Goal: Task Accomplishment & Management: Use online tool/utility

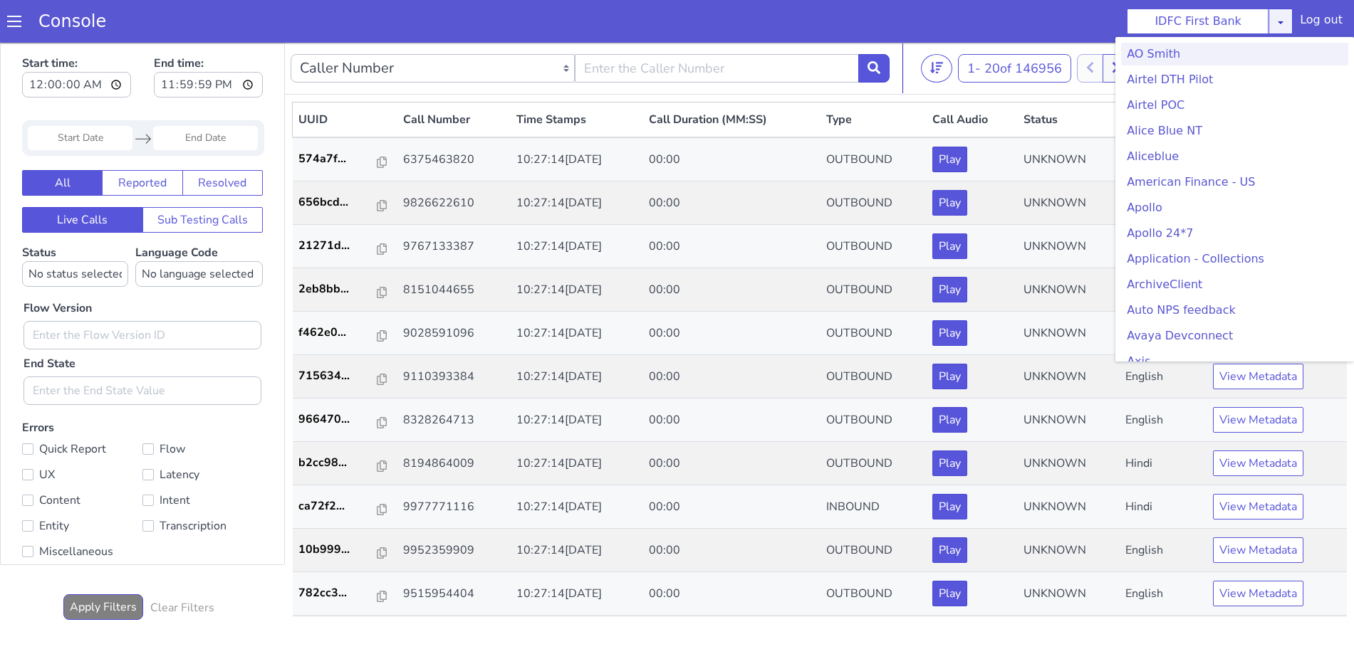
click at [1283, 22] on icon at bounding box center [1277, 16] width 11 height 11
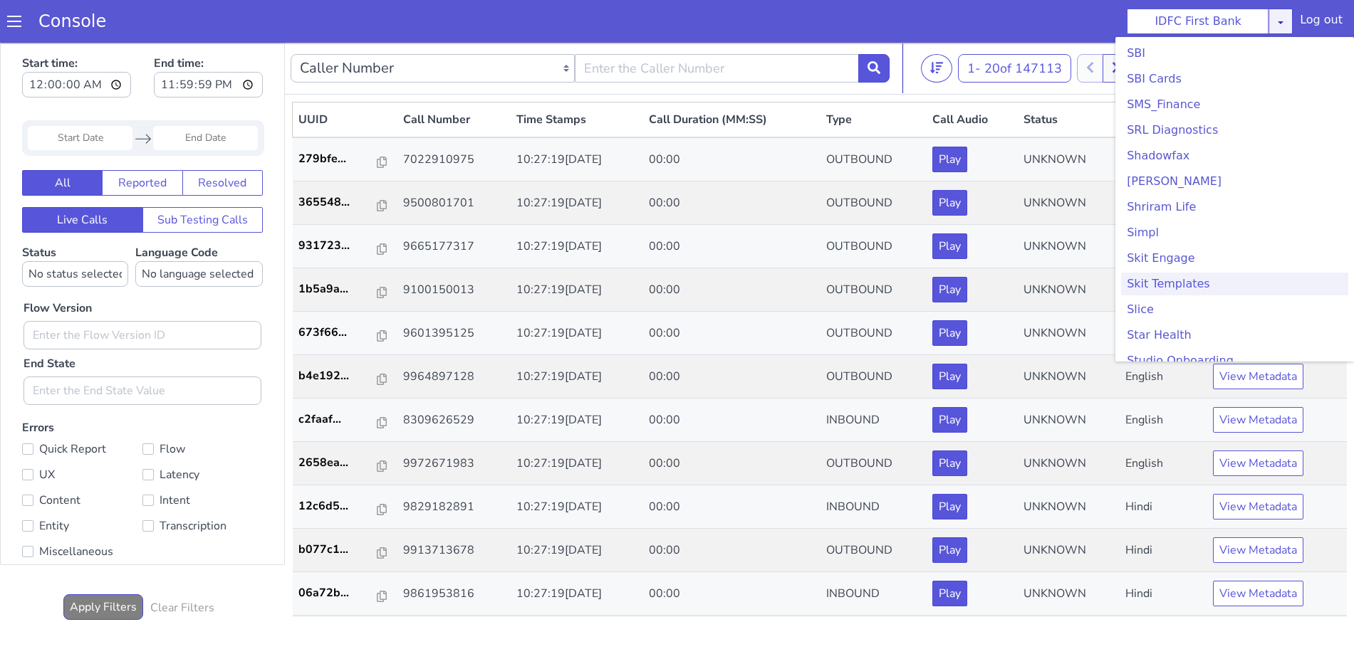
scroll to position [3115, 0]
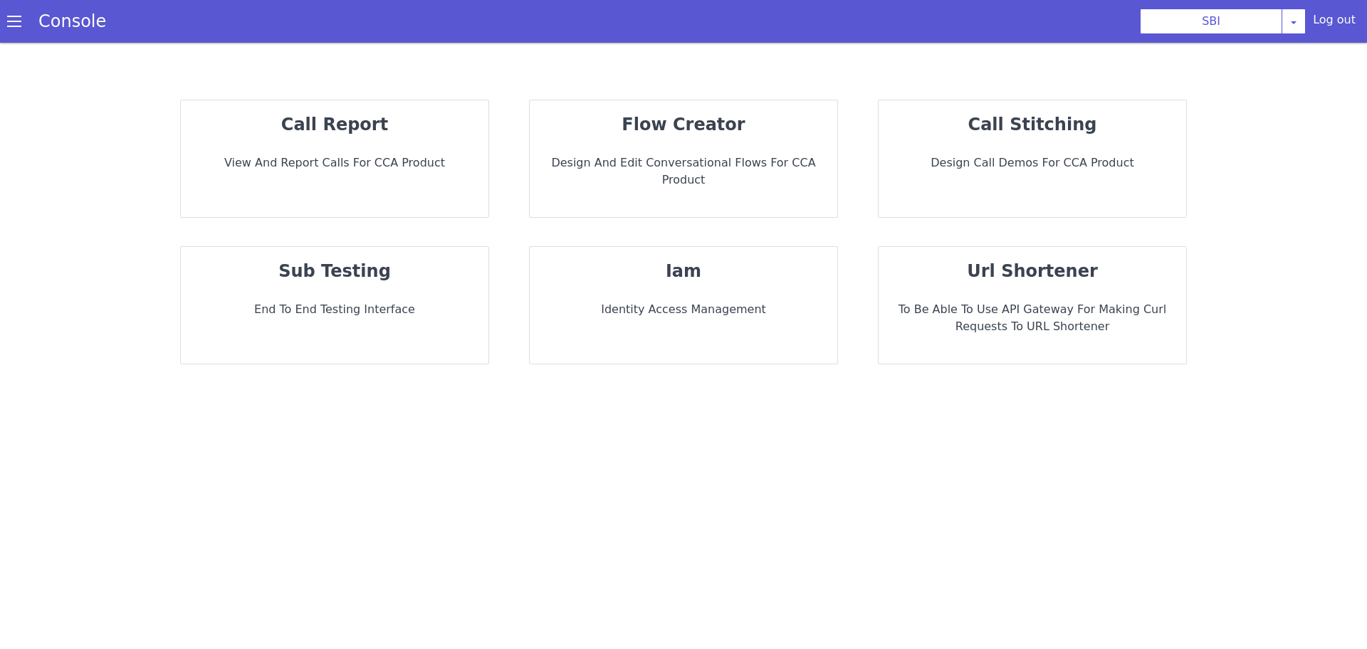
click at [390, 177] on div "call report View and report calls for CCA Product" at bounding box center [335, 158] width 308 height 117
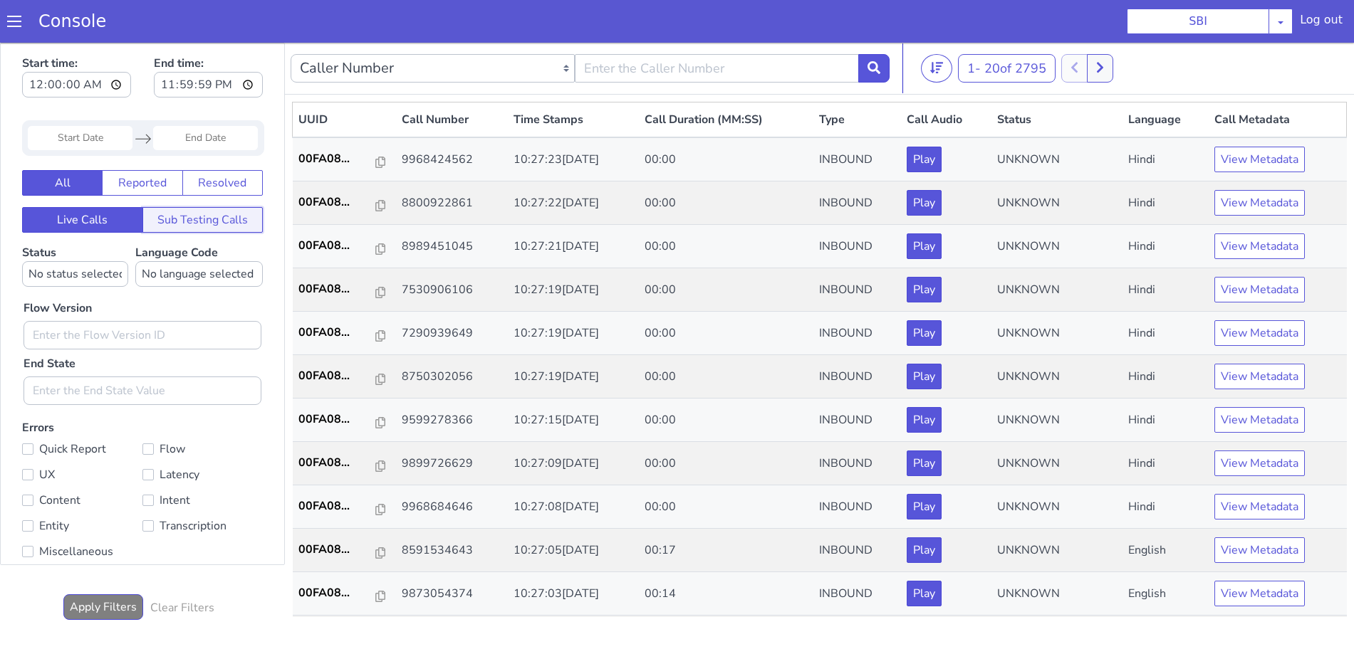
click at [204, 217] on button "Sub Testing Calls" at bounding box center [202, 220] width 121 height 26
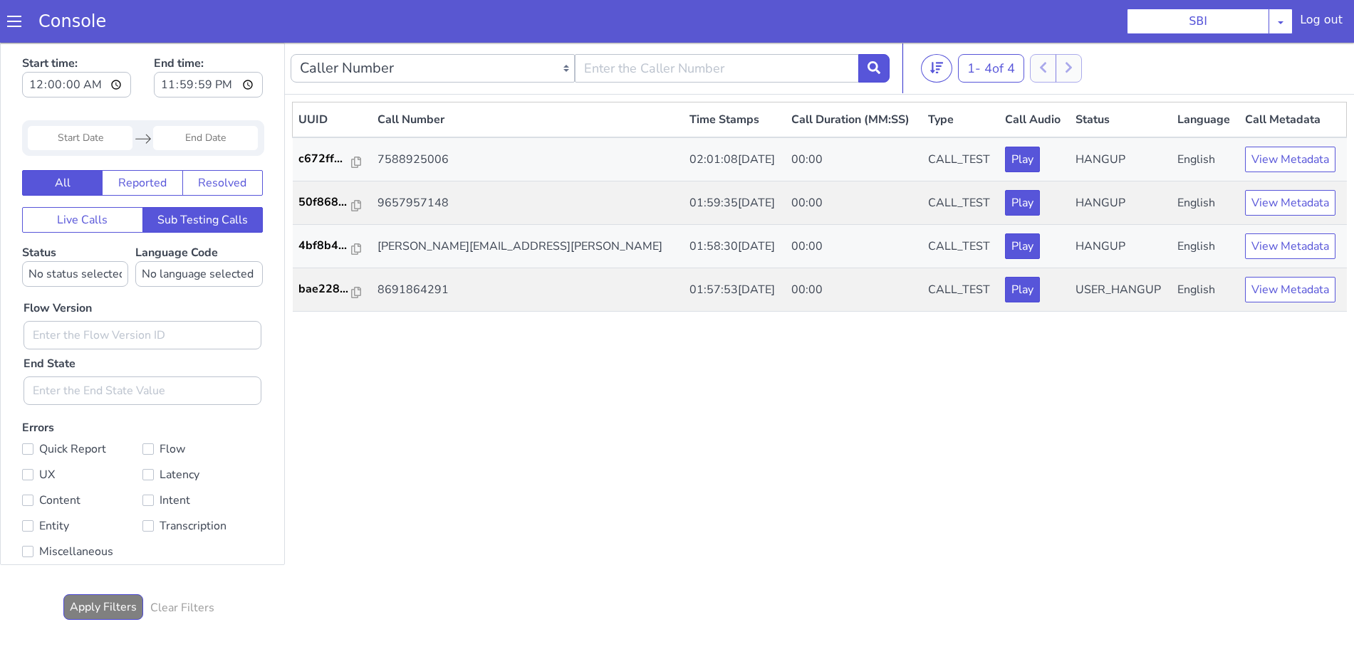
click at [78, 139] on input "Start Date" at bounding box center [80, 138] width 105 height 24
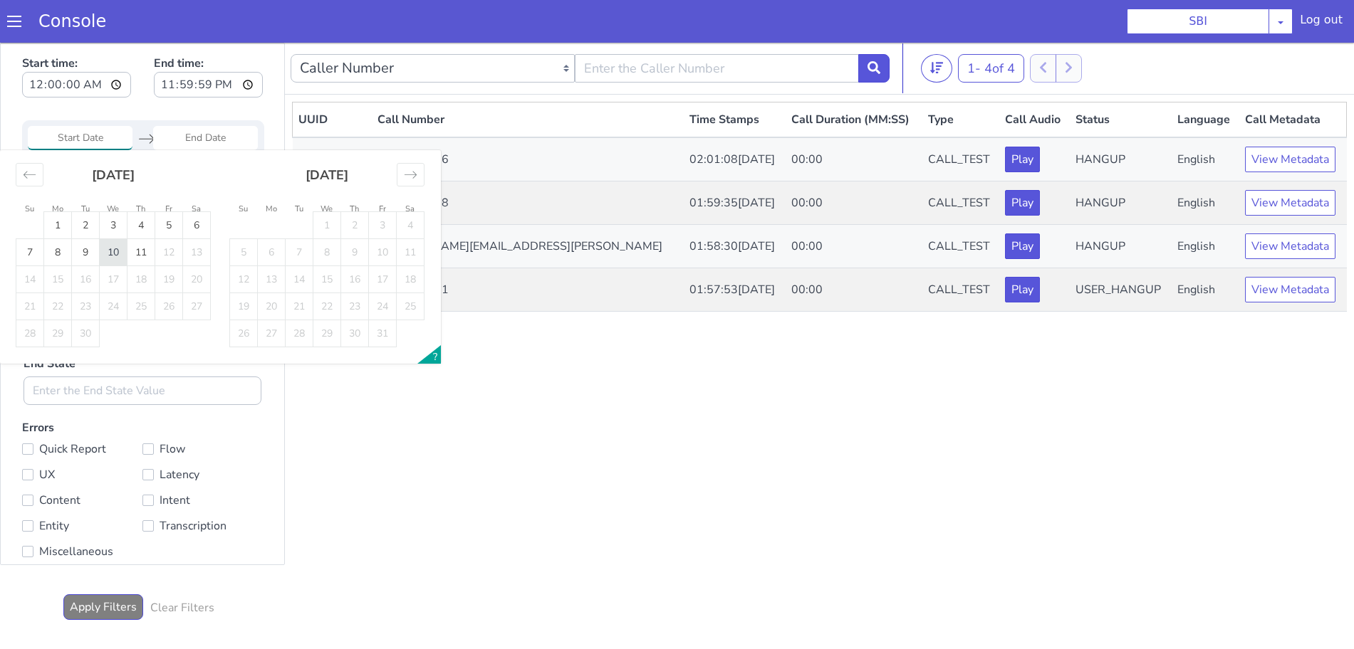
click at [114, 254] on td "10" at bounding box center [114, 252] width 28 height 27
type input "10 Sep 2025"
click at [113, 254] on td "10" at bounding box center [114, 252] width 28 height 27
type input "10 Sep 2025"
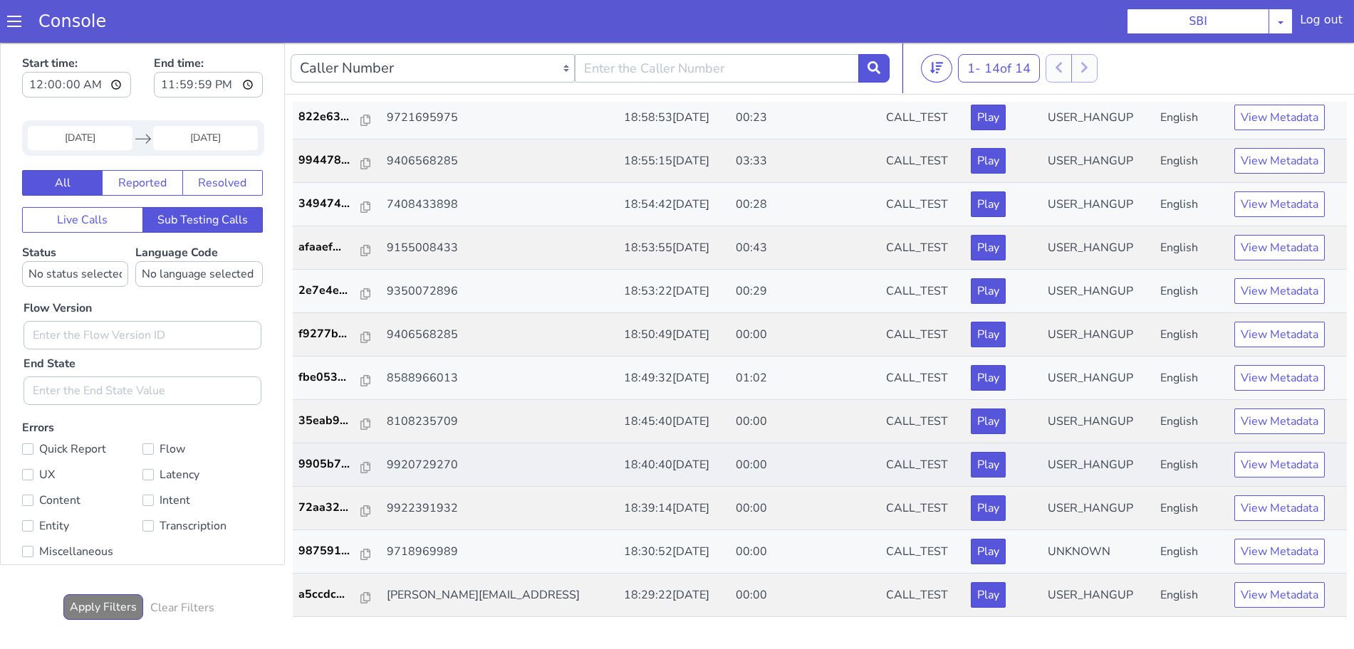
scroll to position [4, 0]
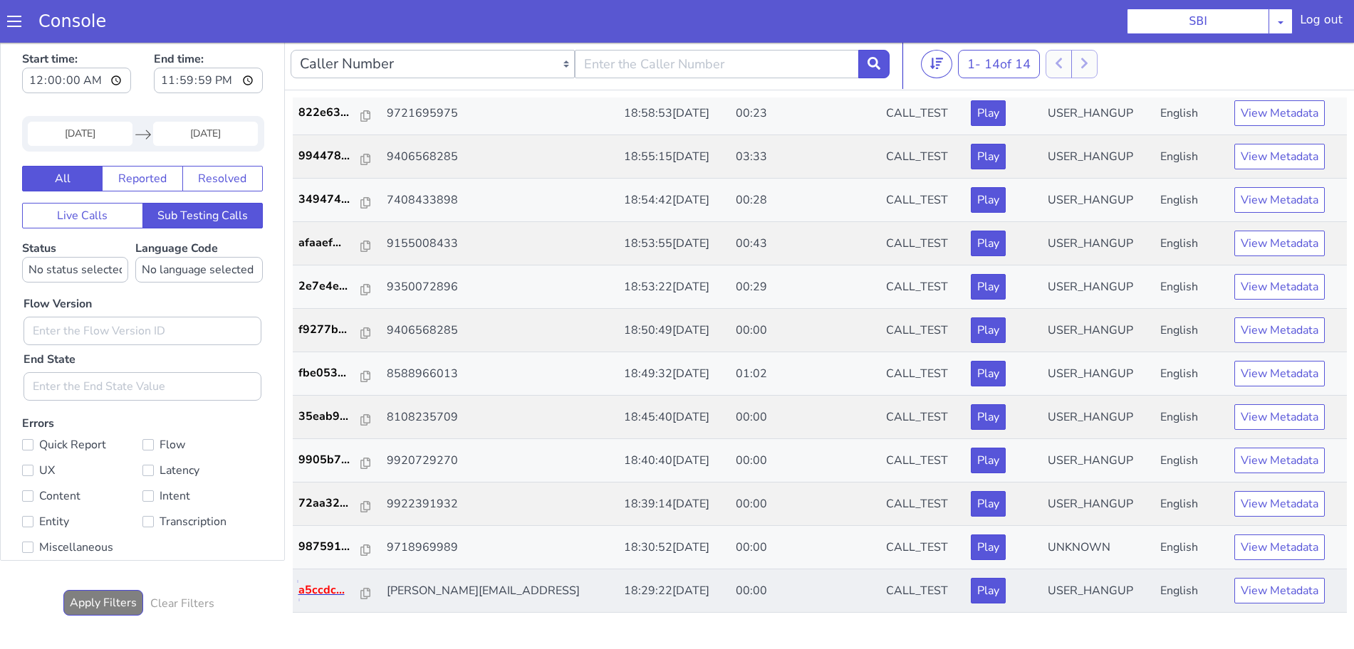
click at [317, 587] on p "a5ccdc..." at bounding box center [329, 590] width 63 height 17
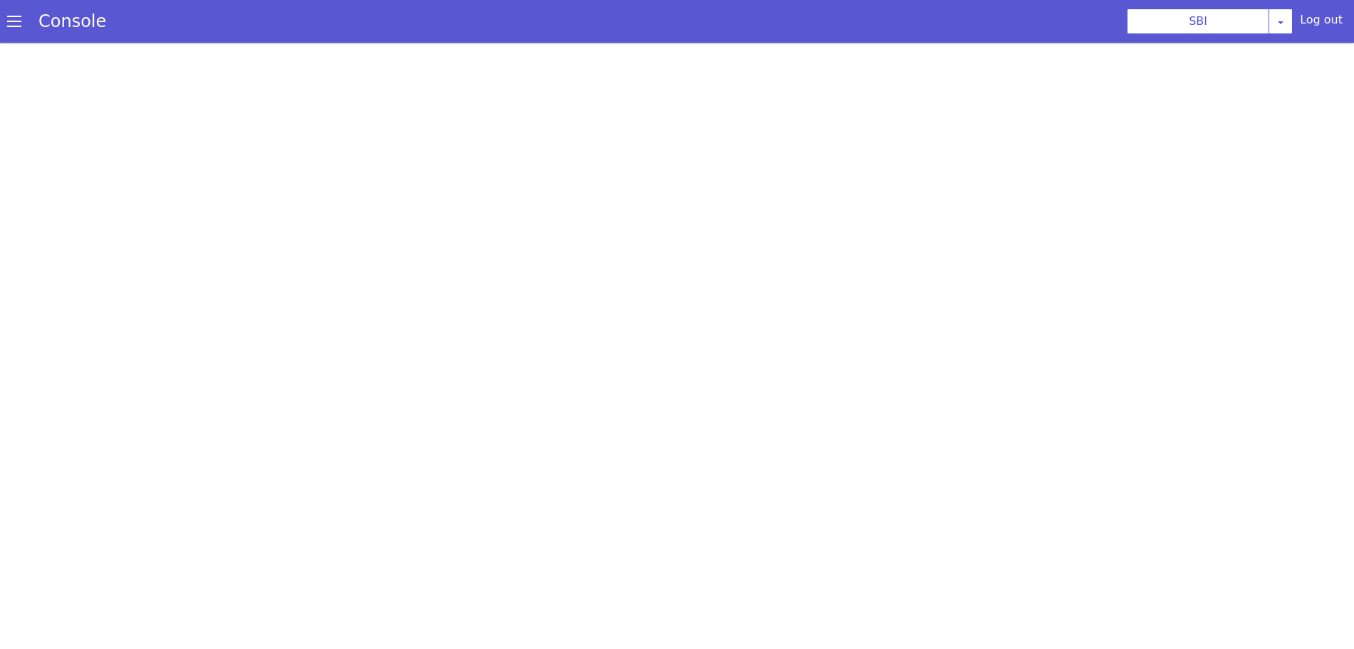
click div "Console"
click span
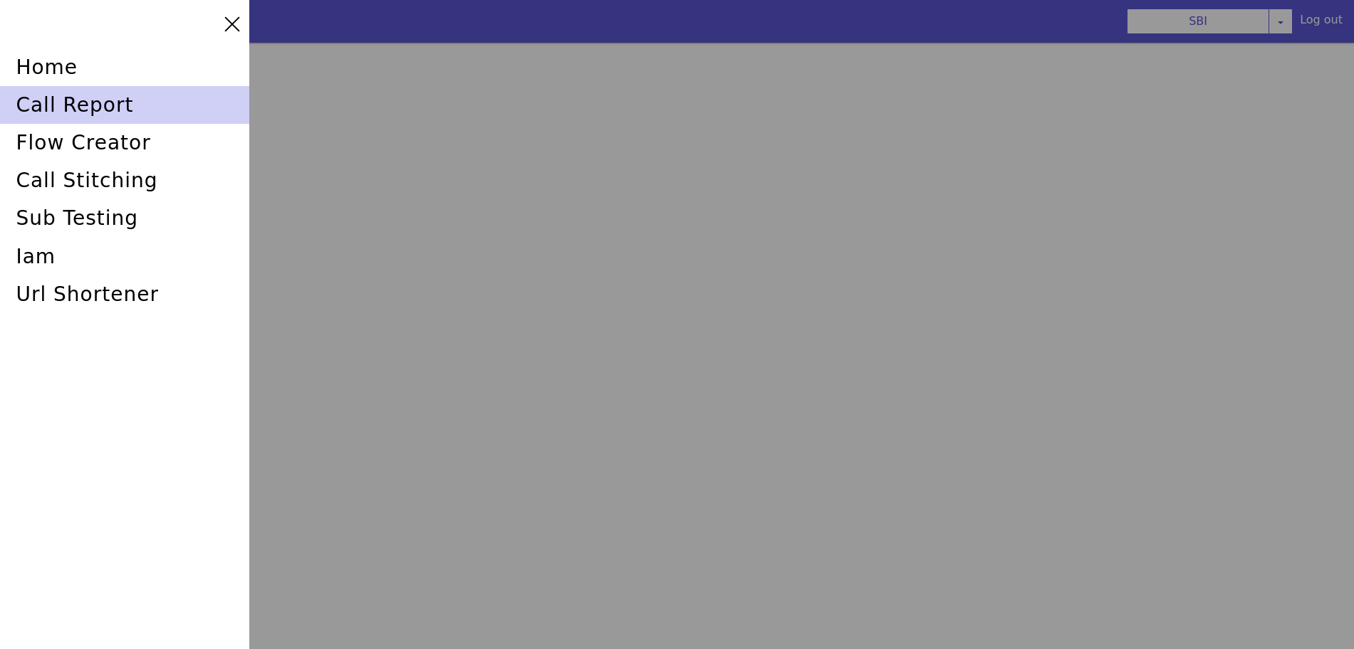
click div "call report"
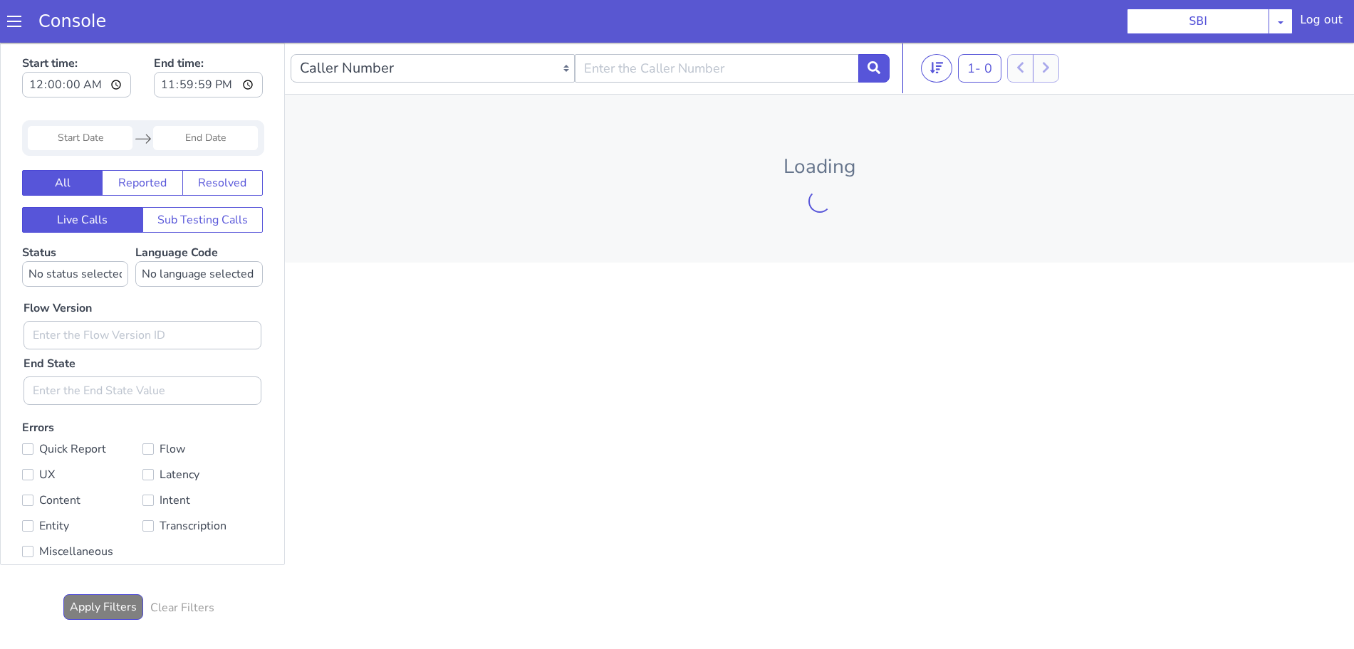
drag, startPoint x: 16, startPoint y: 12, endPoint x: 15, endPoint y: 39, distance: 27.1
click at [16, 11] on div "Console" at bounding box center [65, 21] width 130 height 40
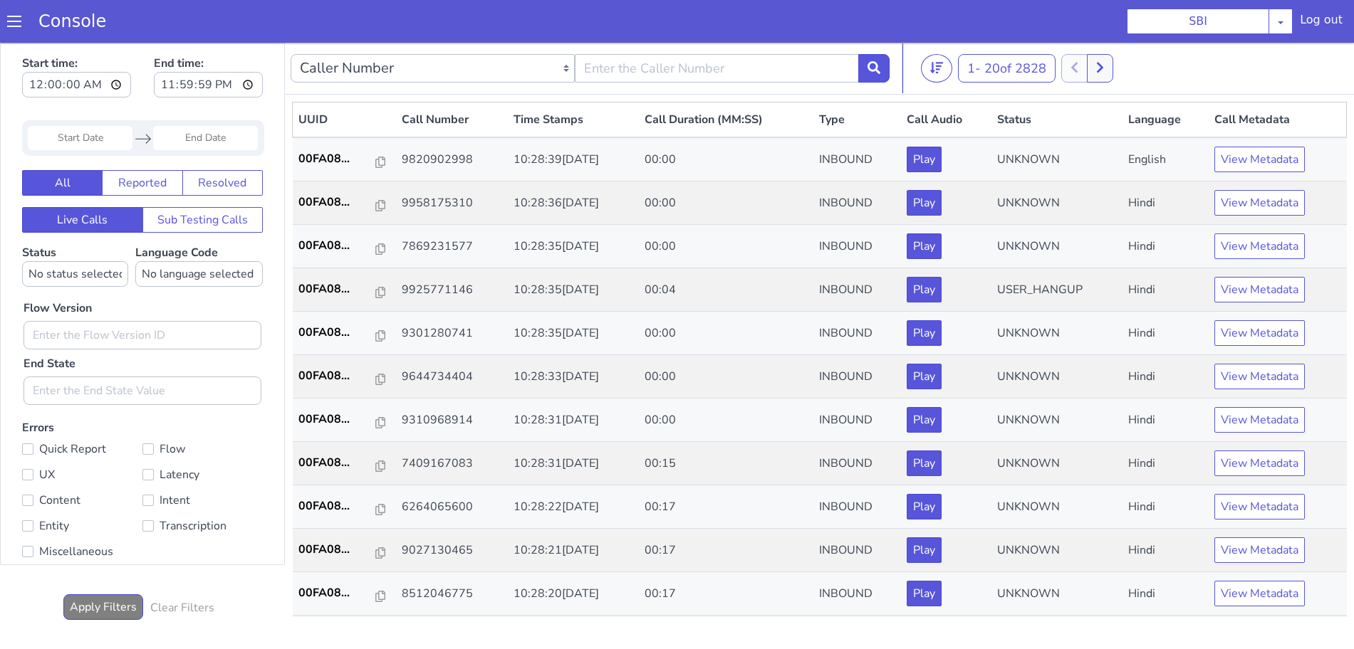
click at [21, 18] on span at bounding box center [14, 21] width 14 height 14
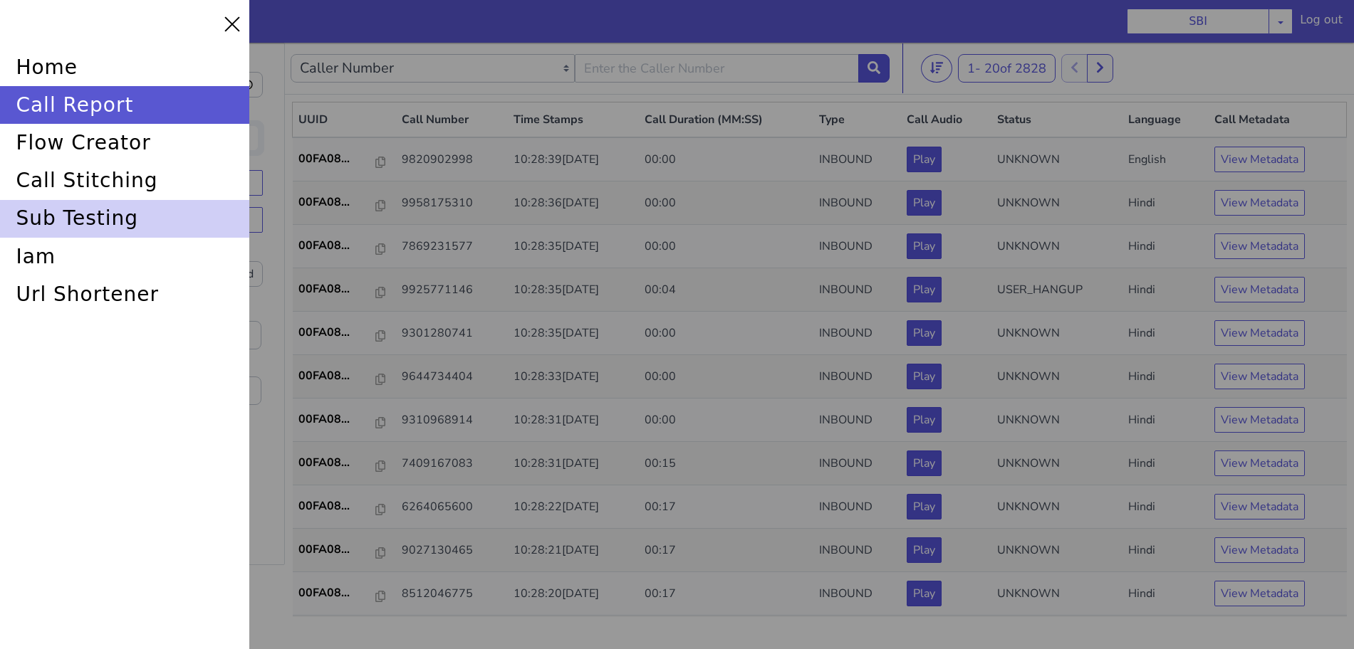
click at [100, 210] on div "sub testing" at bounding box center [124, 219] width 249 height 38
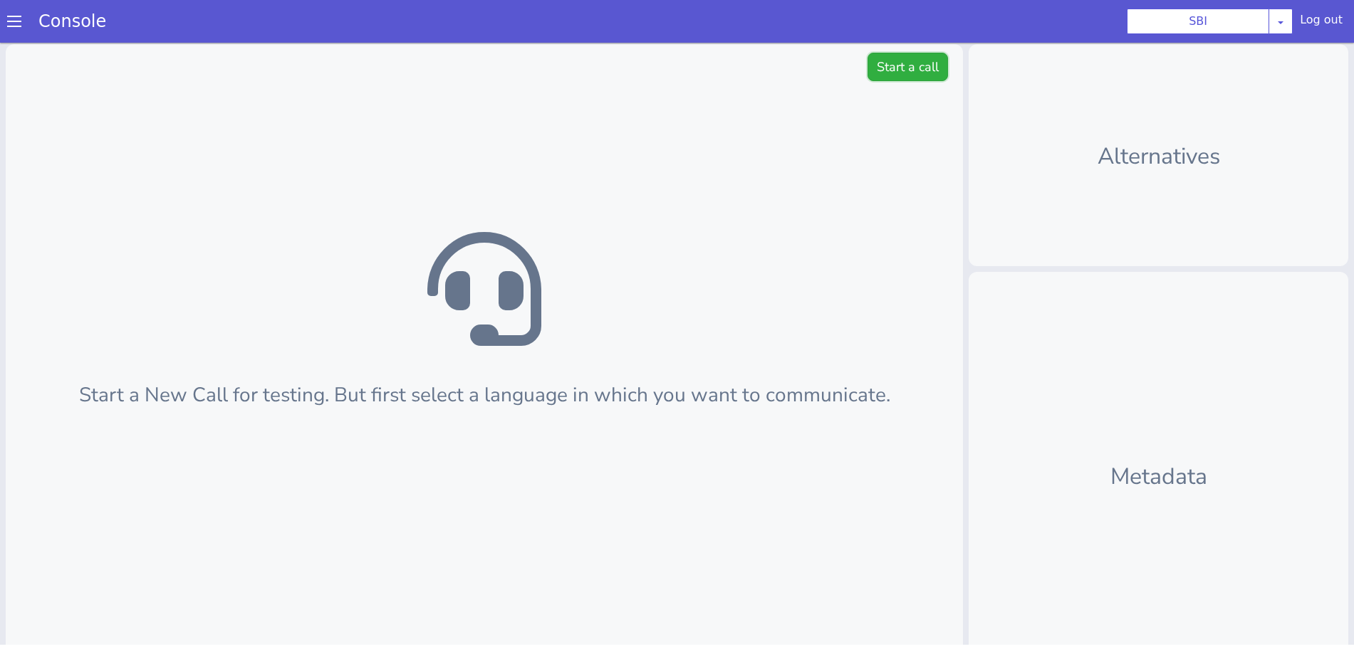
click at [890, 66] on button "Start a call" at bounding box center [907, 67] width 80 height 28
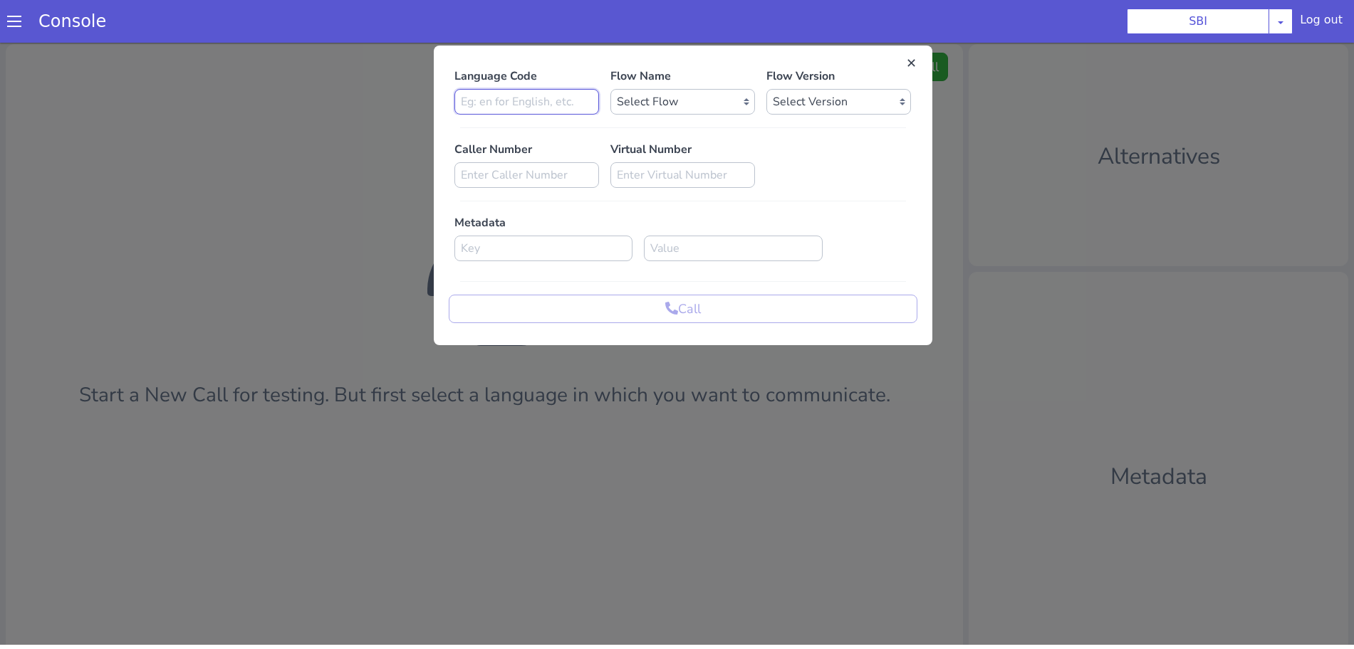
click at [563, 96] on input at bounding box center [526, 102] width 145 height 26
type input "h"
type input "en"
click at [675, 102] on select "Select Flow pre due SBI B0 SBI FARMER BOT English 2024 SBI INBOUND CALL STEERIN…" at bounding box center [682, 102] width 145 height 26
select select "3536d211-3c77-413a-9464-cbbfa57b0f64"
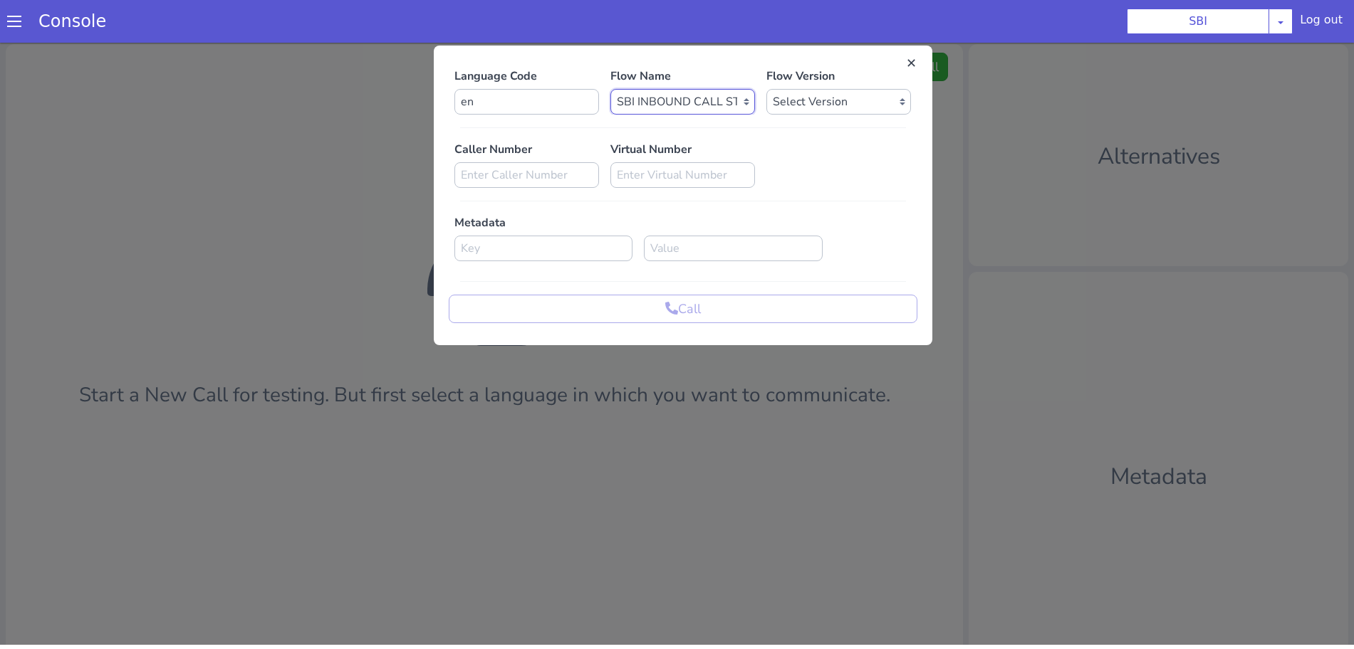
click at [610, 89] on select "Select Flow pre due SBI B0 SBI FARMER BOT English 2024 SBI INBOUND CALL STEERIN…" at bounding box center [682, 102] width 145 height 26
click at [876, 95] on select "Select Version 0.1.4 0.1.3 0.1.2 0.1.1 0.1.0 0.0.170 0.0.169 0.0.168 0.0.167 0.…" at bounding box center [838, 102] width 145 height 26
select select "0.1.4"
click at [766, 89] on select "Select Version 0.1.4 0.1.3 0.1.2 0.1.1 0.1.0 0.0.170 0.0.169 0.0.168 0.0.167 0.…" at bounding box center [838, 102] width 145 height 26
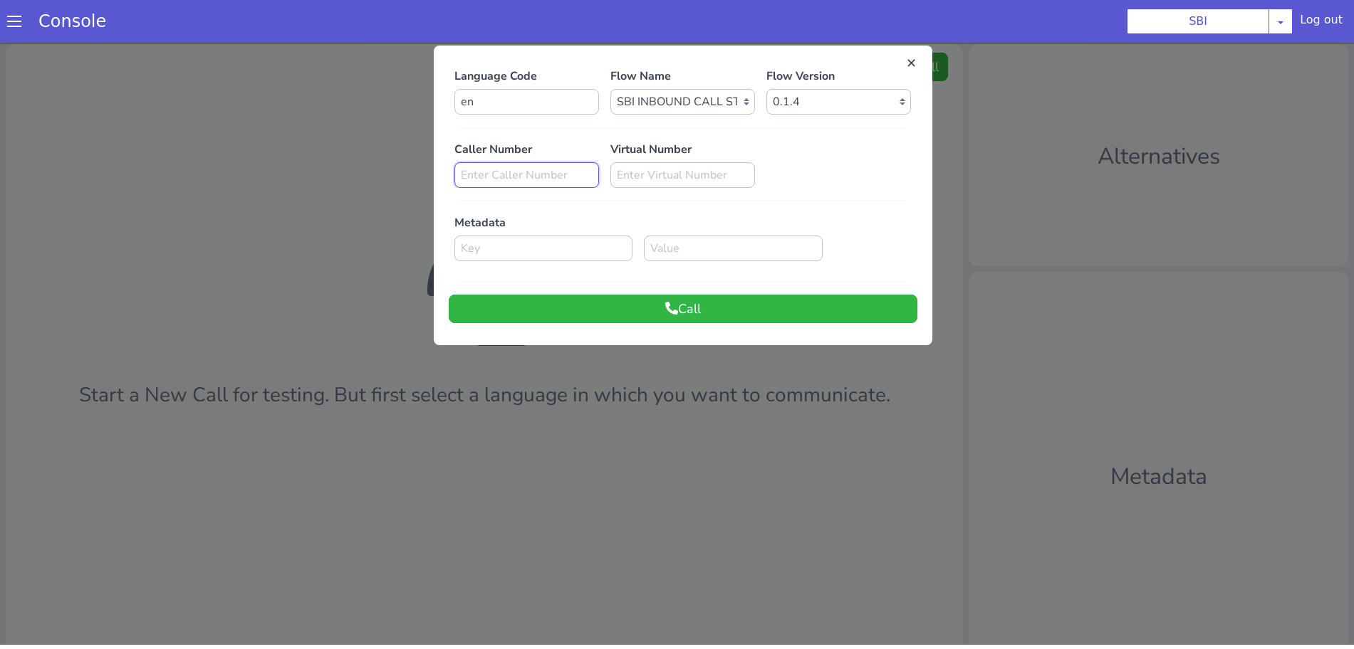
click at [513, 171] on input at bounding box center [526, 175] width 145 height 26
paste input "8588966013"
type input "8588966013"
click at [665, 305] on icon at bounding box center [671, 308] width 13 height 13
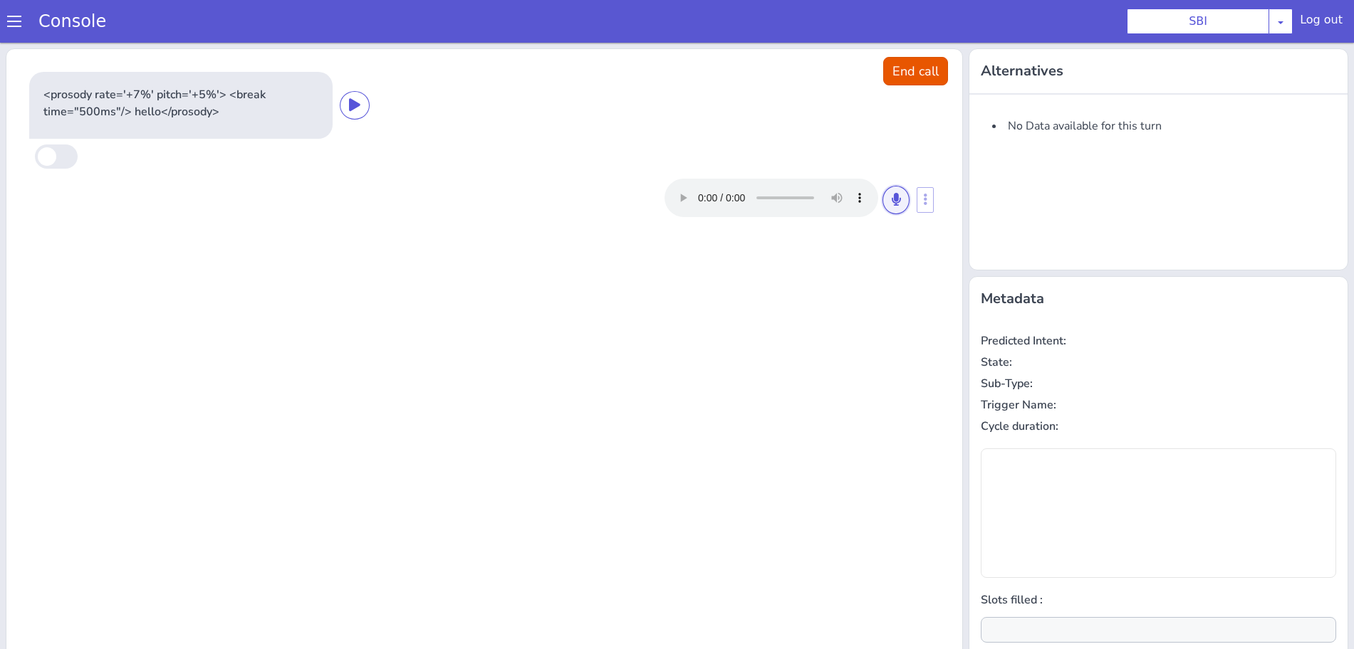
click at [891, 203] on icon at bounding box center [895, 199] width 9 height 13
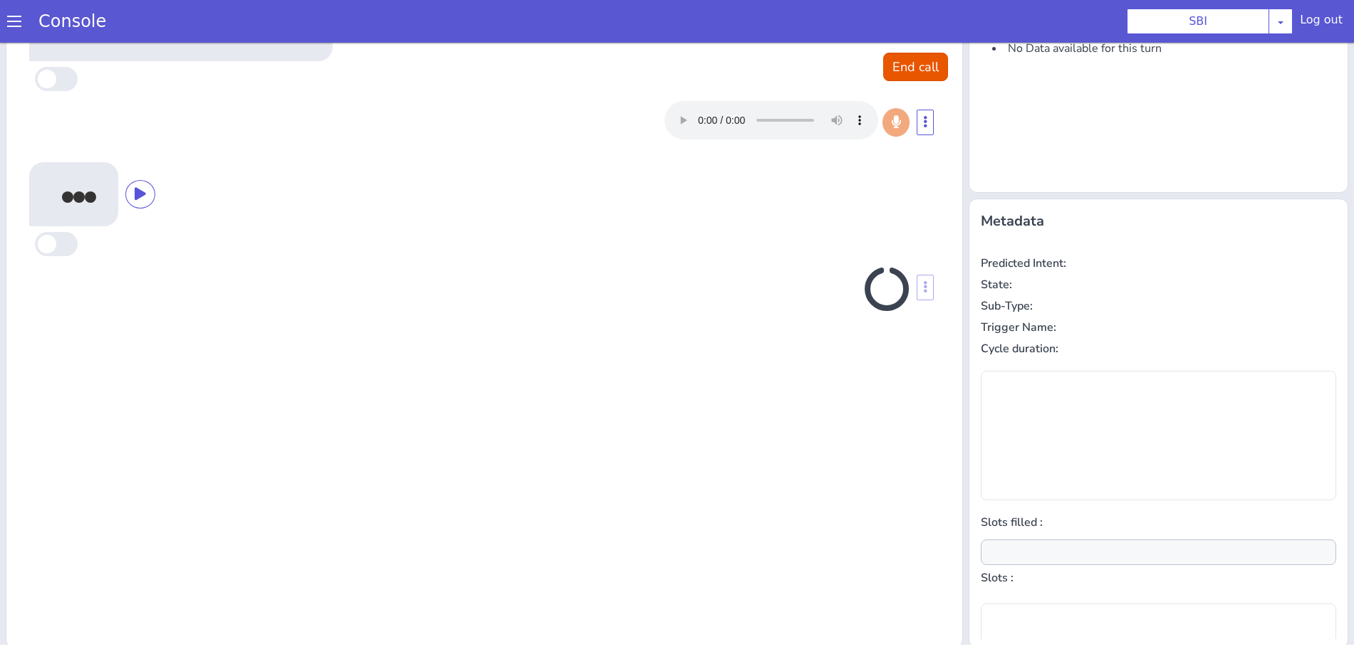
scroll to position [77, 0]
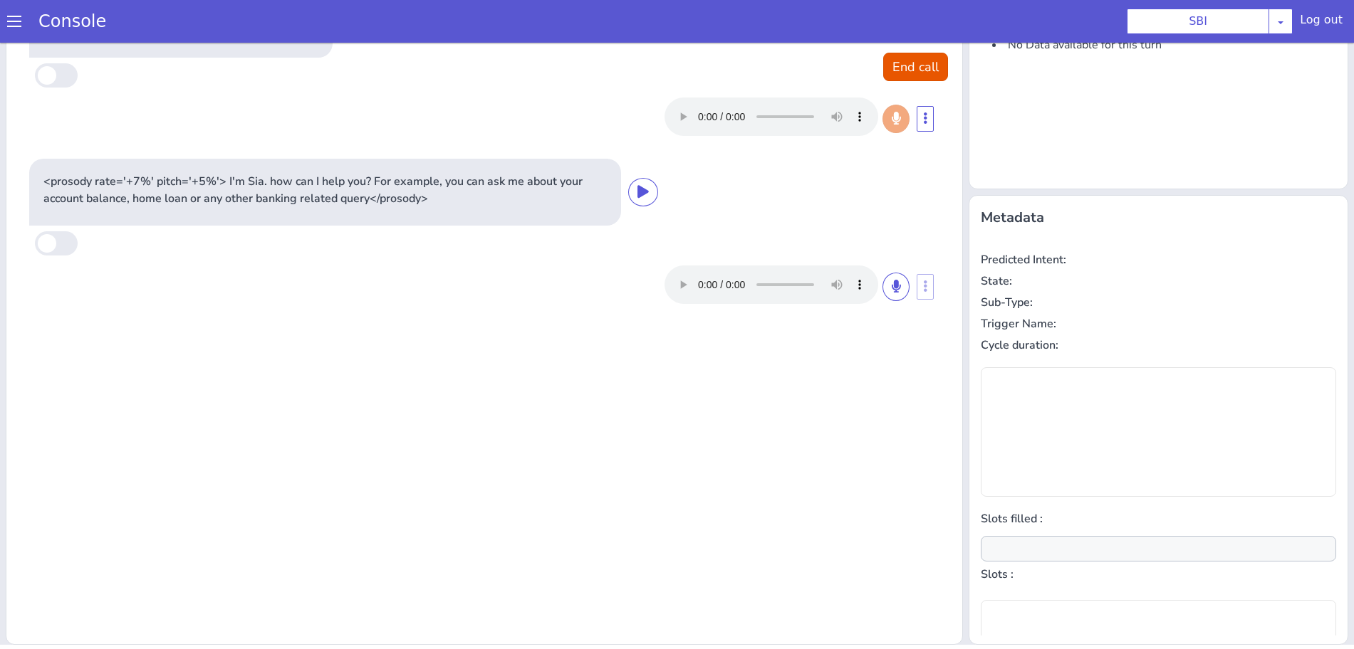
type input "null"
click at [891, 288] on button at bounding box center [895, 287] width 27 height 28
click at [891, 288] on icon at bounding box center [895, 286] width 9 height 13
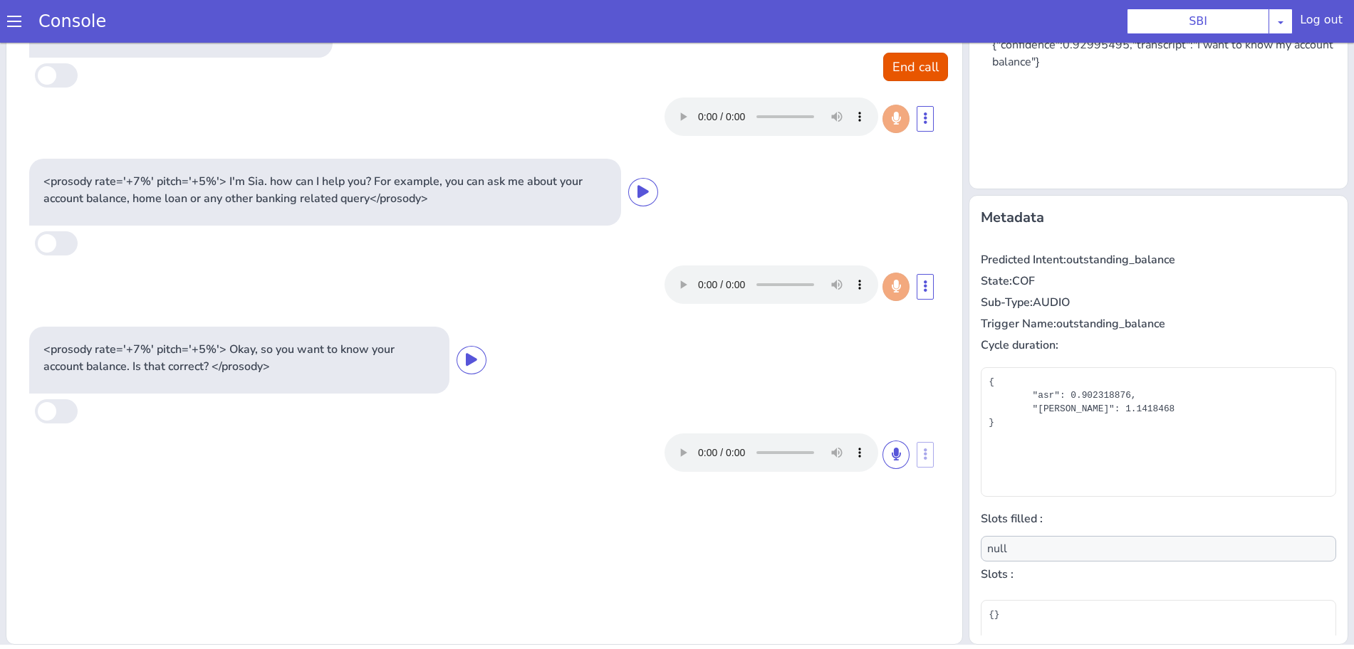
click at [901, 451] on div at bounding box center [798, 453] width 269 height 38
click at [882, 462] on button at bounding box center [895, 455] width 27 height 28
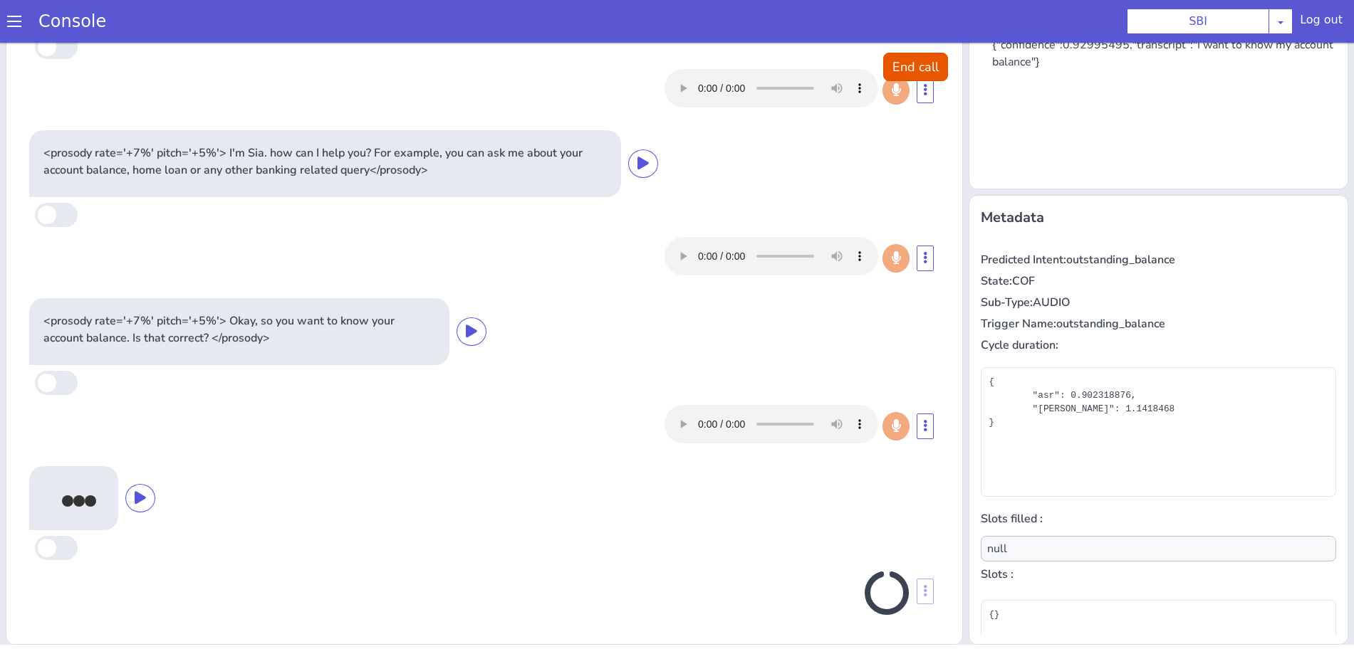
scroll to position [24, 0]
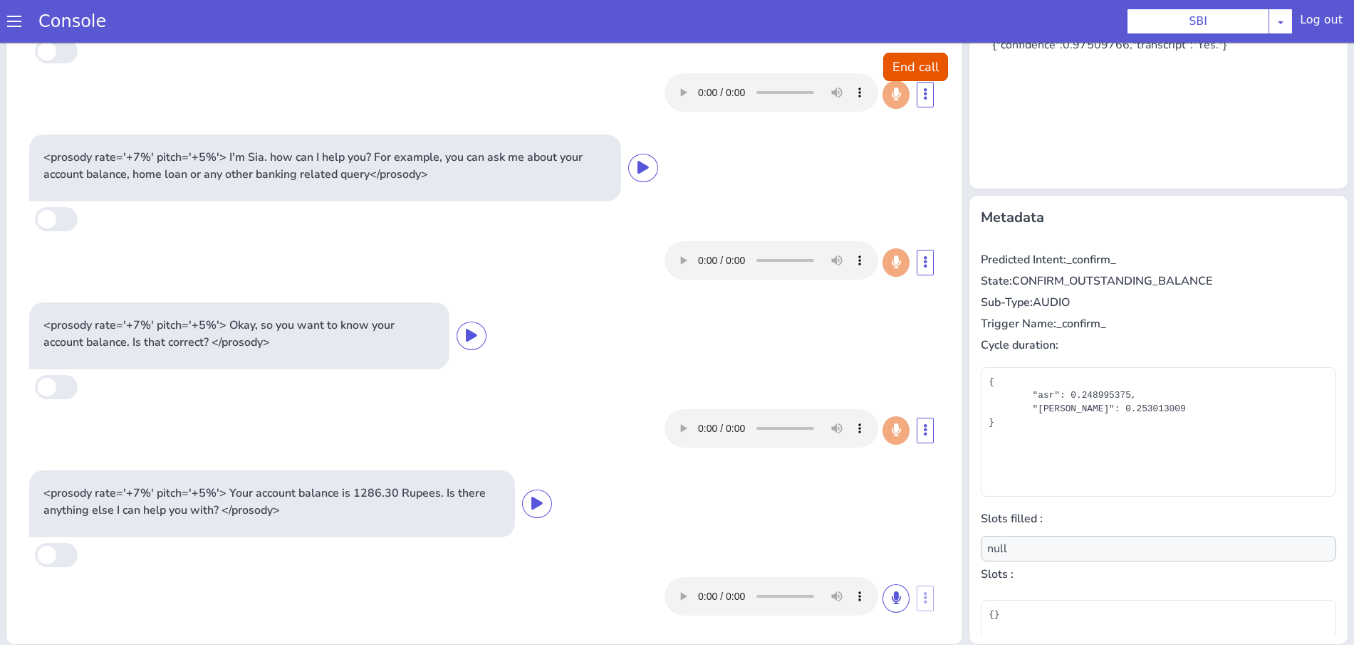
click at [530, 486] on div "<prosody rate='+7%' pitch='+5%'> Your account balance is 1286.30 Rupees. Is the…" at bounding box center [402, 504] width 747 height 67
click at [535, 503] on icon at bounding box center [536, 503] width 11 height 13
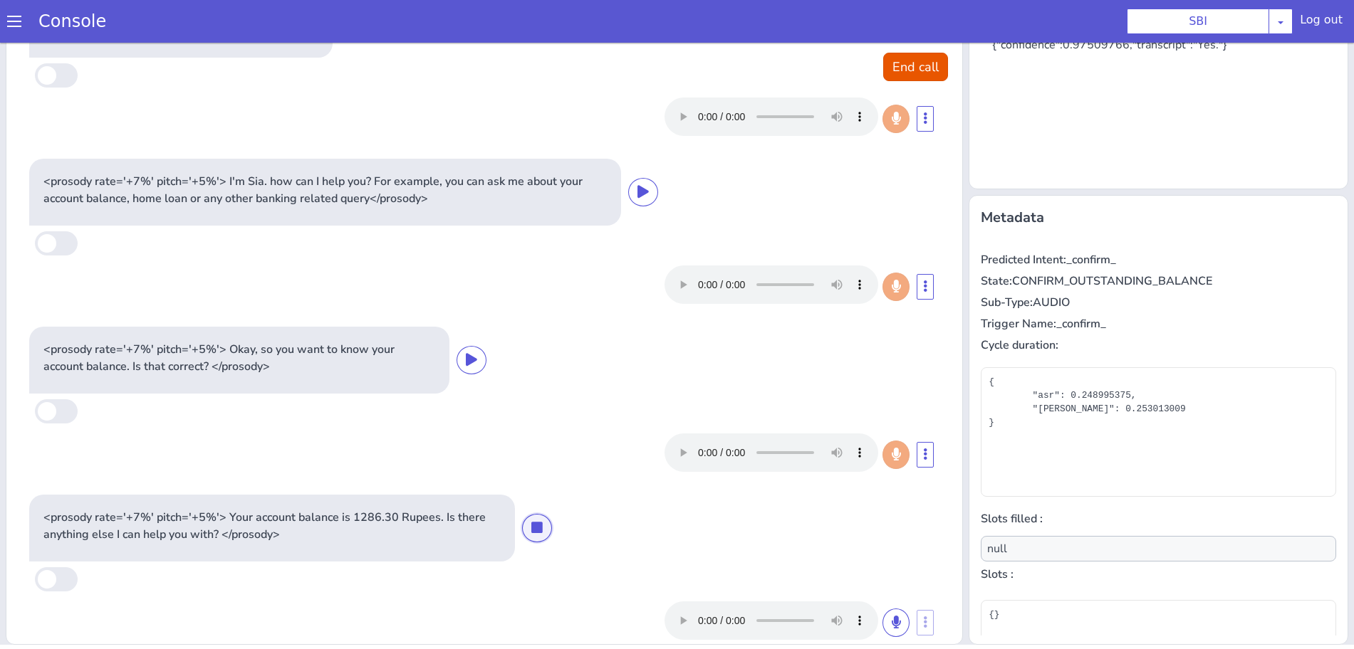
drag, startPoint x: 544, startPoint y: 526, endPoint x: 533, endPoint y: 526, distance: 11.4
click at [541, 526] on button at bounding box center [537, 528] width 30 height 28
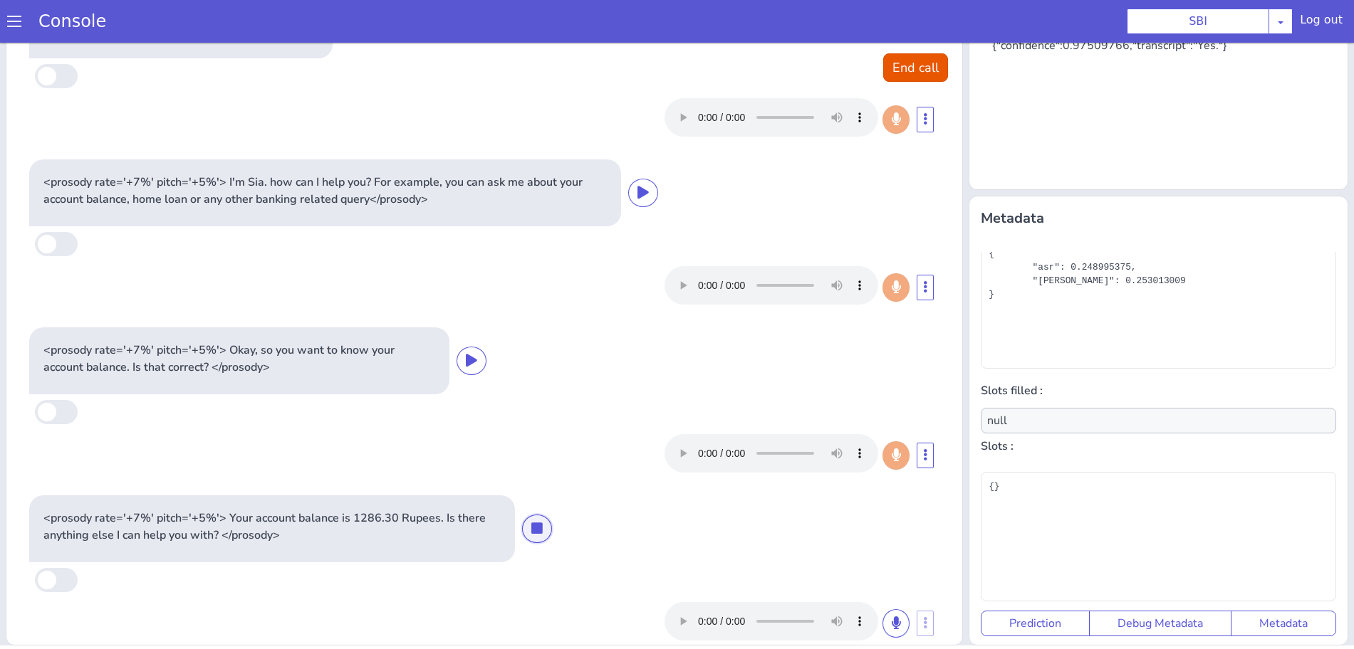
scroll to position [4, 0]
click at [906, 62] on button "End call" at bounding box center [915, 67] width 65 height 28
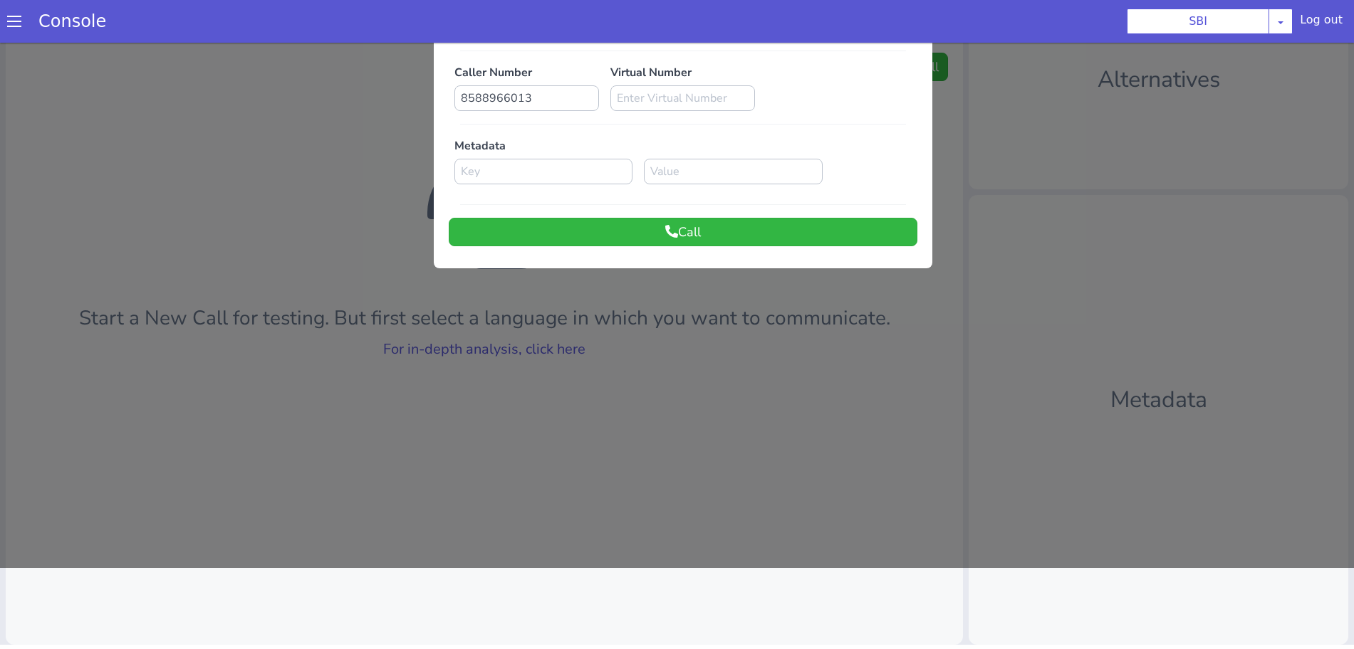
click at [502, 350] on div at bounding box center [677, 265] width 1354 height 607
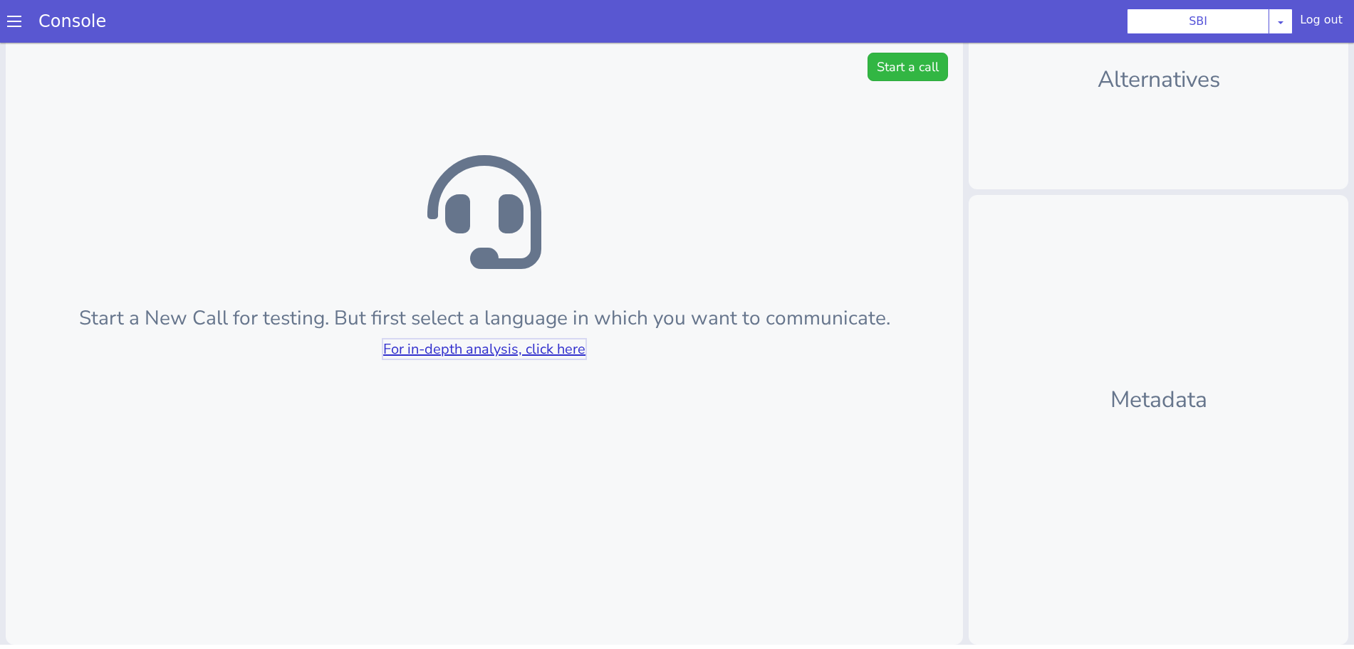
click at [502, 350] on link "For in-depth analysis, click here" at bounding box center [484, 349] width 202 height 19
